Goal: Task Accomplishment & Management: Manage account settings

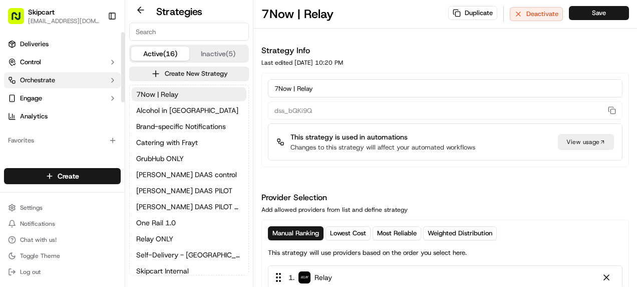
click at [33, 78] on span "Orchestrate" at bounding box center [37, 80] width 35 height 9
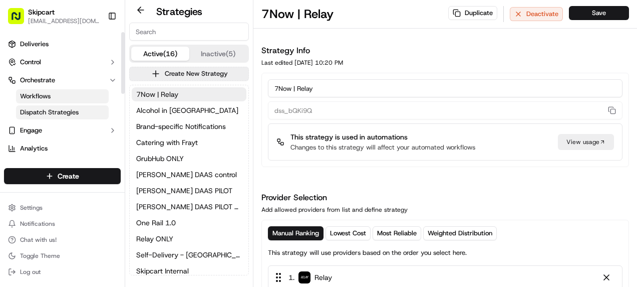
click at [40, 98] on span "Workflows" at bounding box center [35, 96] width 31 height 9
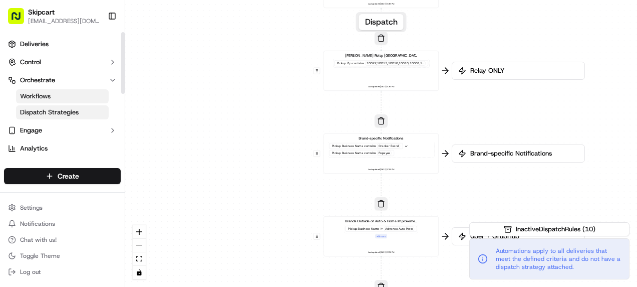
click at [41, 110] on span "Dispatch Strategies" at bounding box center [49, 112] width 59 height 9
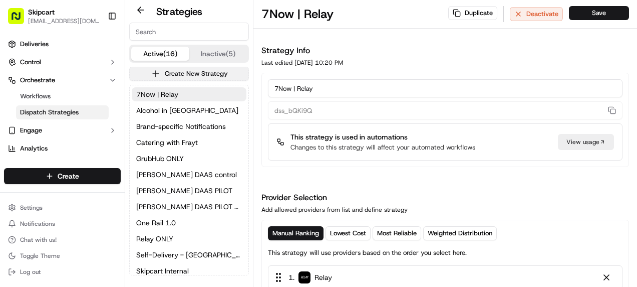
click at [176, 74] on button "Create New Strategy" at bounding box center [189, 74] width 120 height 14
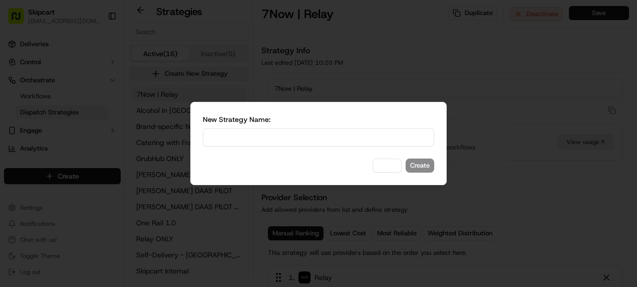
click at [296, 139] on input at bounding box center [318, 137] width 231 height 18
type input "test1"
click at [395, 169] on button "Cancel" at bounding box center [387, 165] width 29 height 14
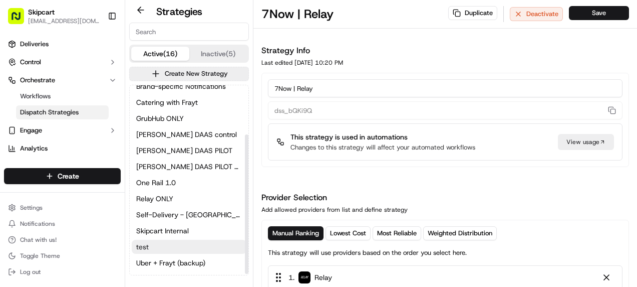
scroll to position [69, 0]
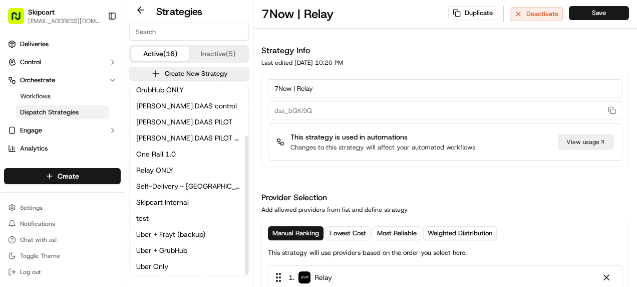
drag, startPoint x: 165, startPoint y: 215, endPoint x: 413, endPoint y: 28, distance: 310.5
click at [413, 28] on div "7Now | Relay Duplicate Deactivate Save" at bounding box center [445, 14] width 384 height 29
click at [152, 171] on span "Relay ONLY" at bounding box center [154, 170] width 37 height 10
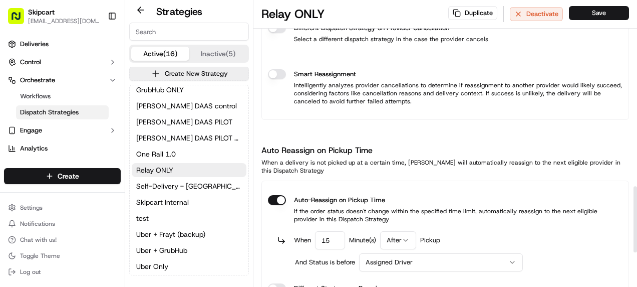
scroll to position [960, 0]
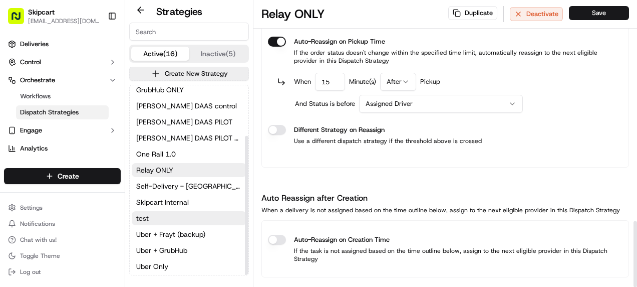
click at [149, 216] on button "test" at bounding box center [189, 218] width 115 height 14
